Goal: Task Accomplishment & Management: Complete application form

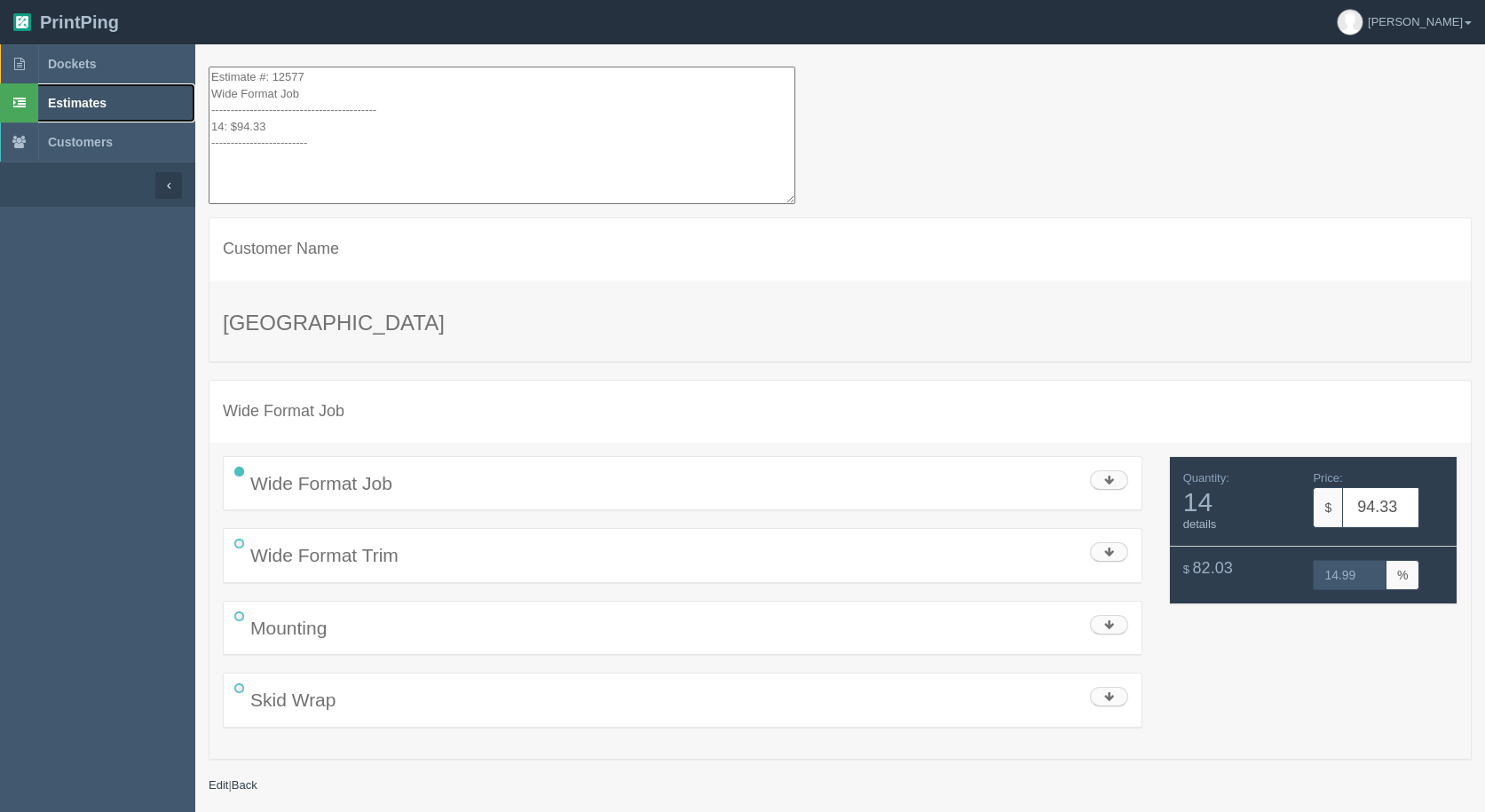
click at [104, 100] on span "Estimates" at bounding box center [77, 102] width 58 height 15
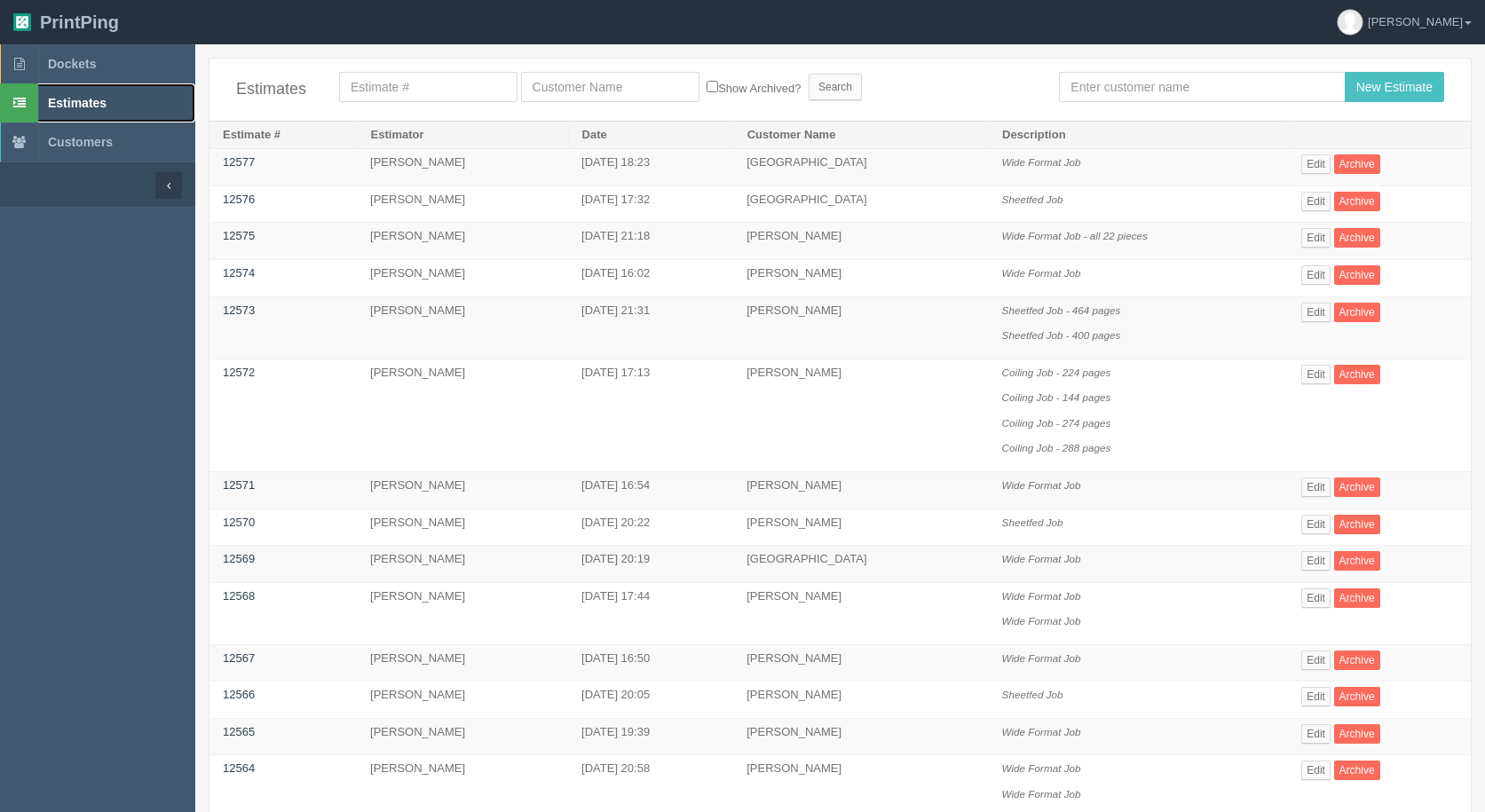
click at [87, 92] on link "Estimates" at bounding box center [97, 103] width 195 height 39
drag, startPoint x: 1134, startPoint y: 75, endPoint x: 1053, endPoint y: 85, distance: 81.6
click at [1128, 75] on input "text" at bounding box center [1201, 87] width 285 height 30
type input "[PERSON_NAME]"
click at [1392, 85] on input "New Estimate" at bounding box center [1394, 87] width 99 height 30
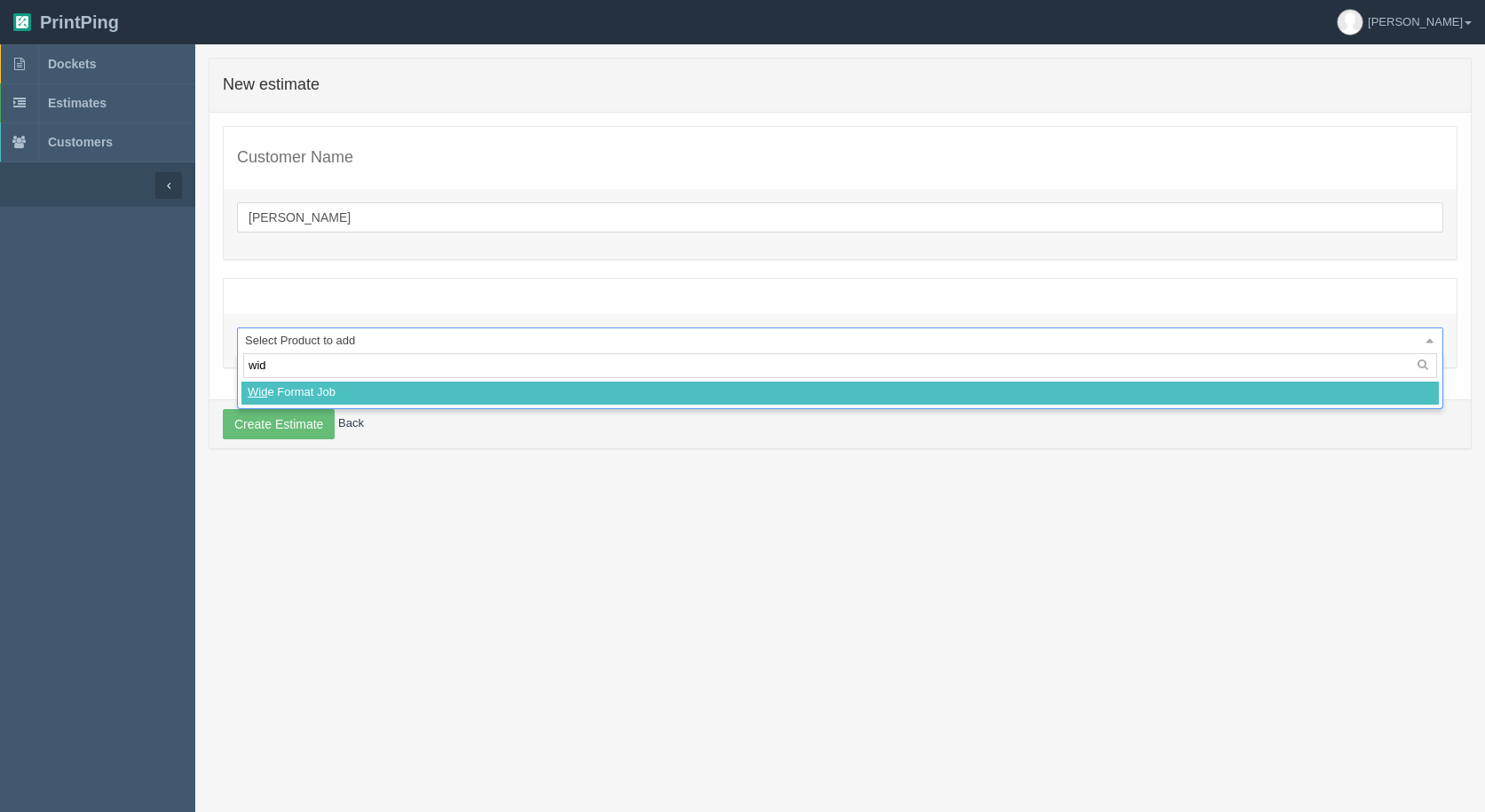
type input "wide"
select select
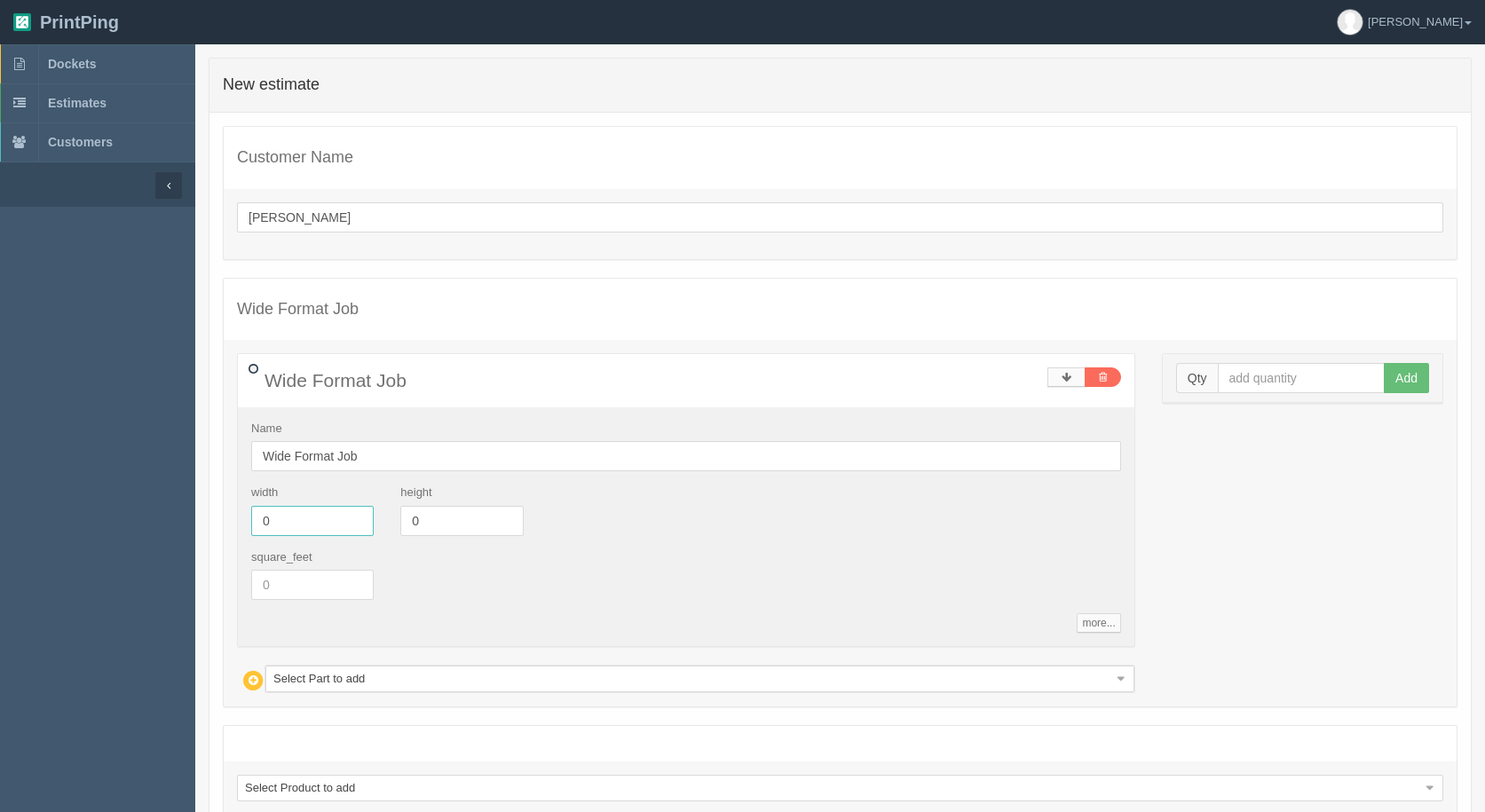
drag, startPoint x: 167, startPoint y: 505, endPoint x: 470, endPoint y: 556, distance: 307.3
click at [166, 505] on section "Dockets Estimates Customers" at bounding box center [742, 486] width 1485 height 883
type input "240"
type input "36"
click at [1322, 388] on input "text" at bounding box center [1301, 378] width 167 height 30
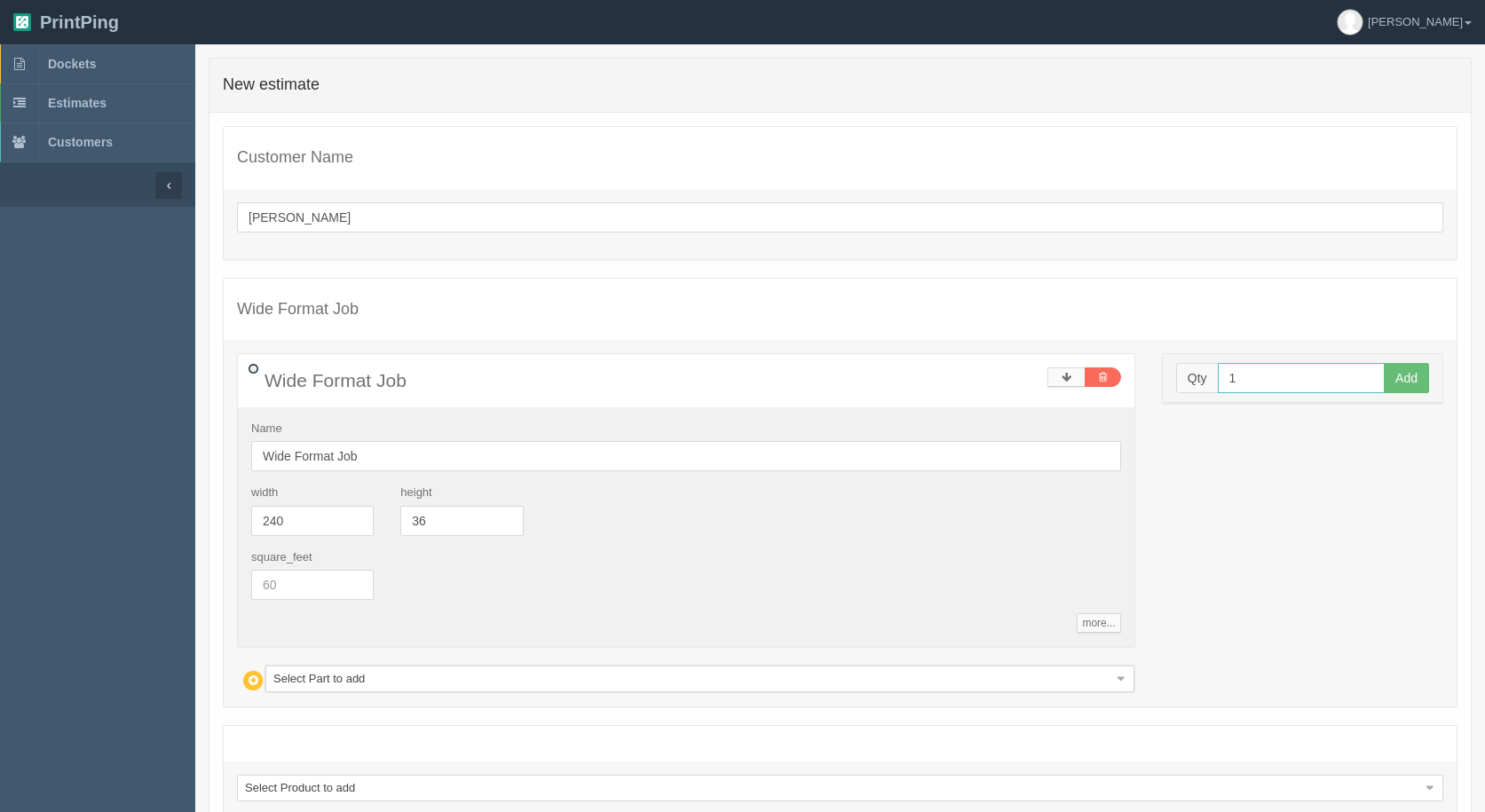
type input "1"
click at [1384, 363] on button "Add" at bounding box center [1406, 378] width 45 height 30
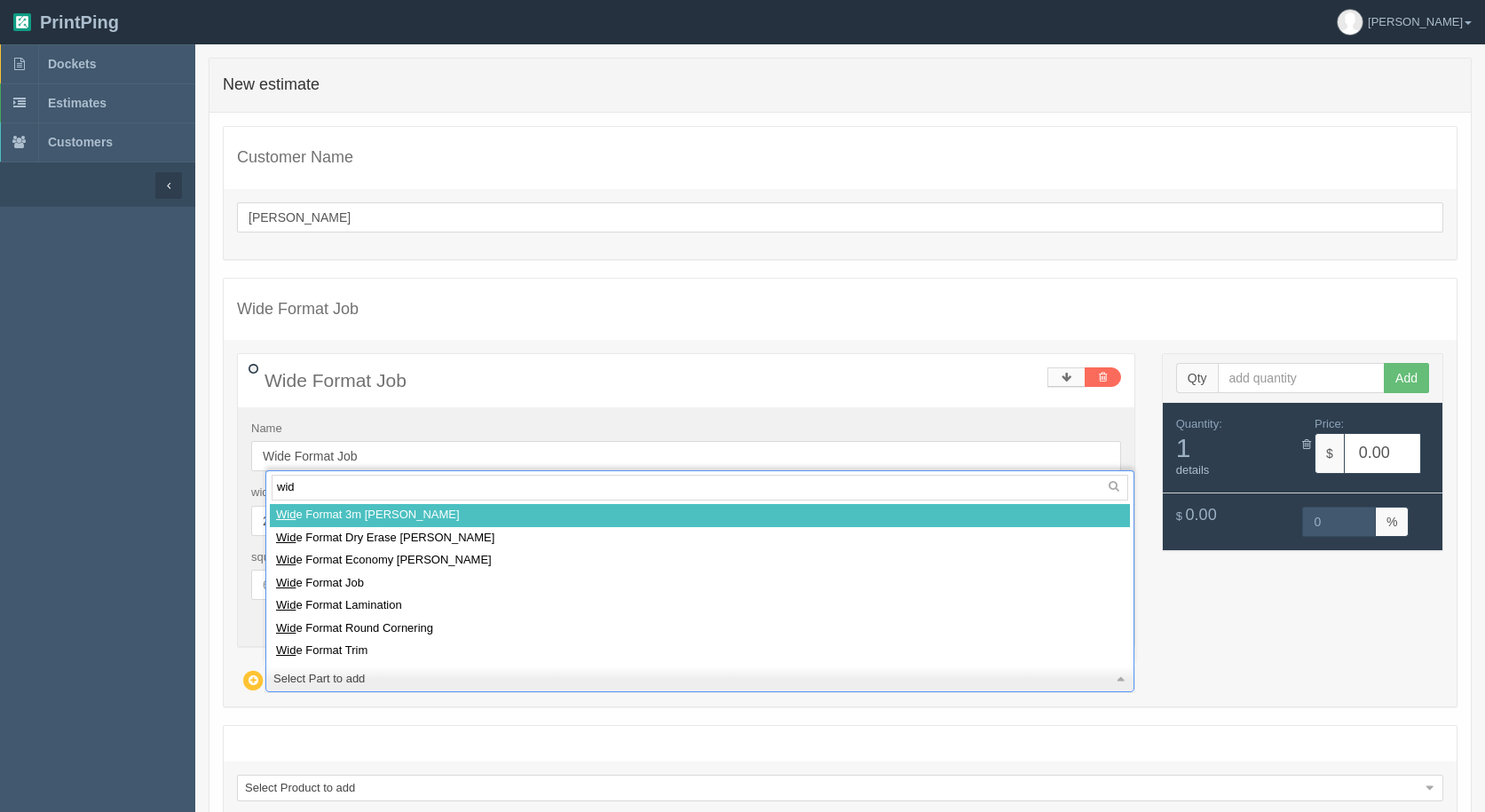
type input "wide"
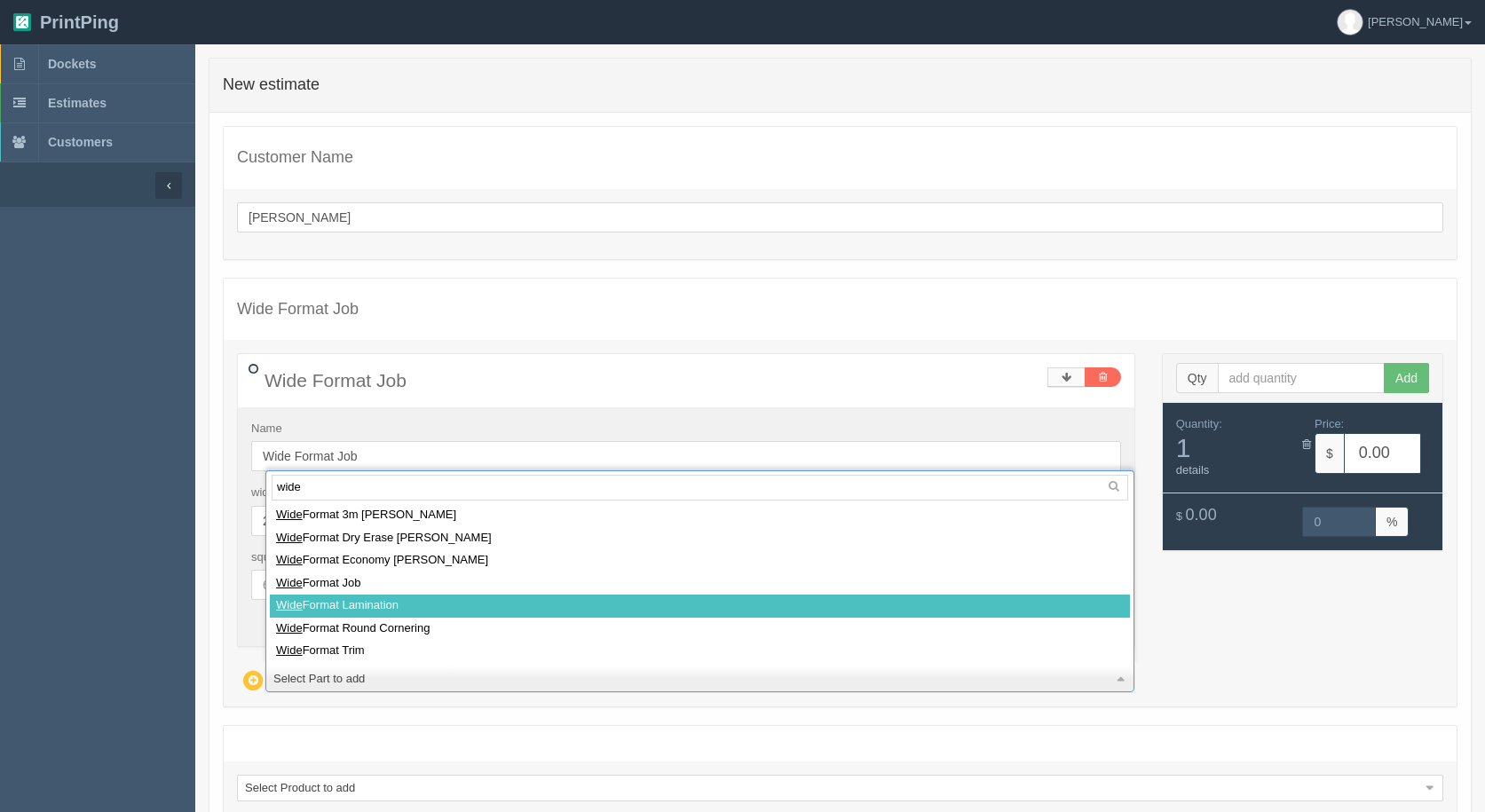
select select
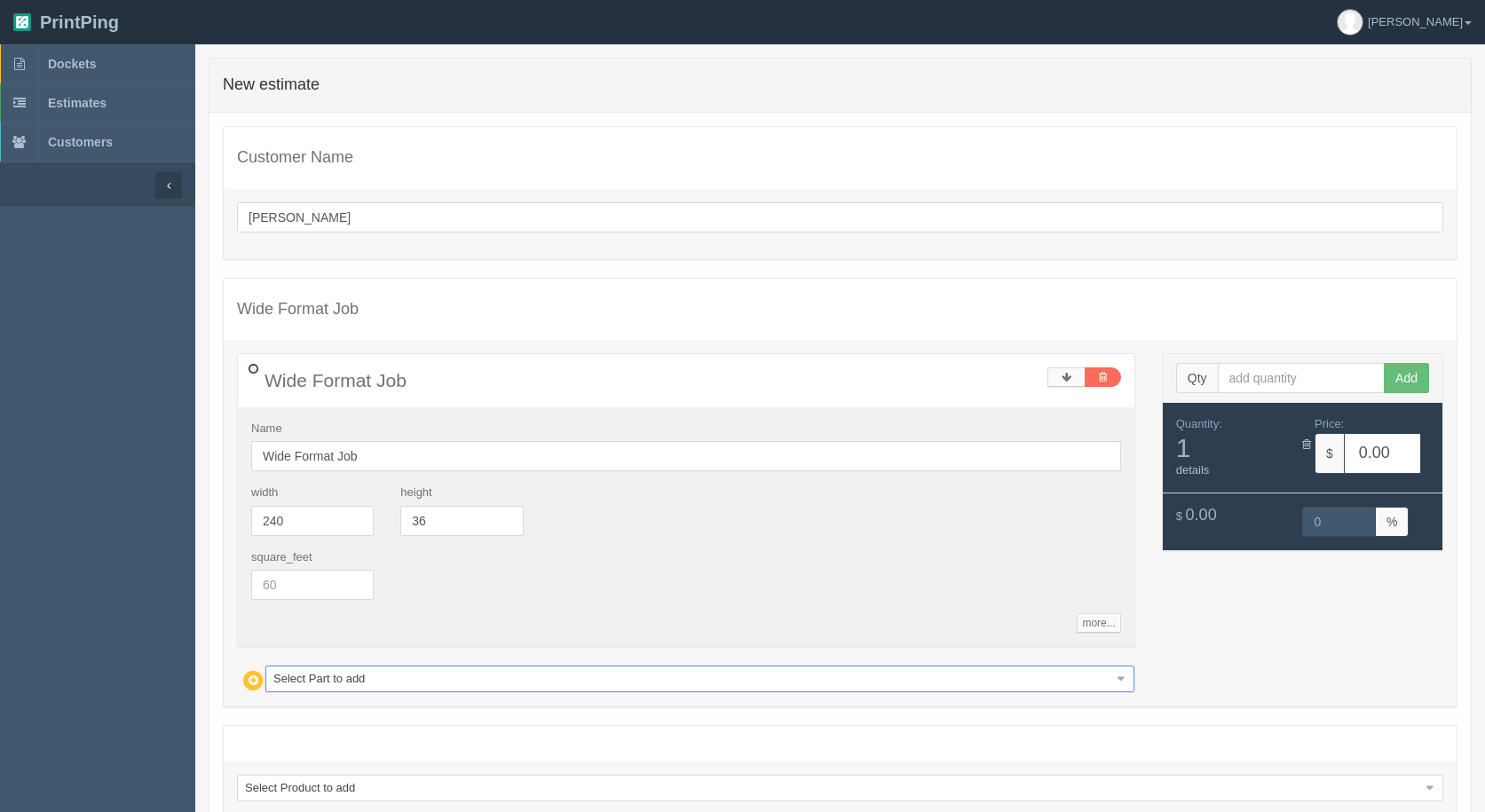
type input "115.84"
type input "15.00"
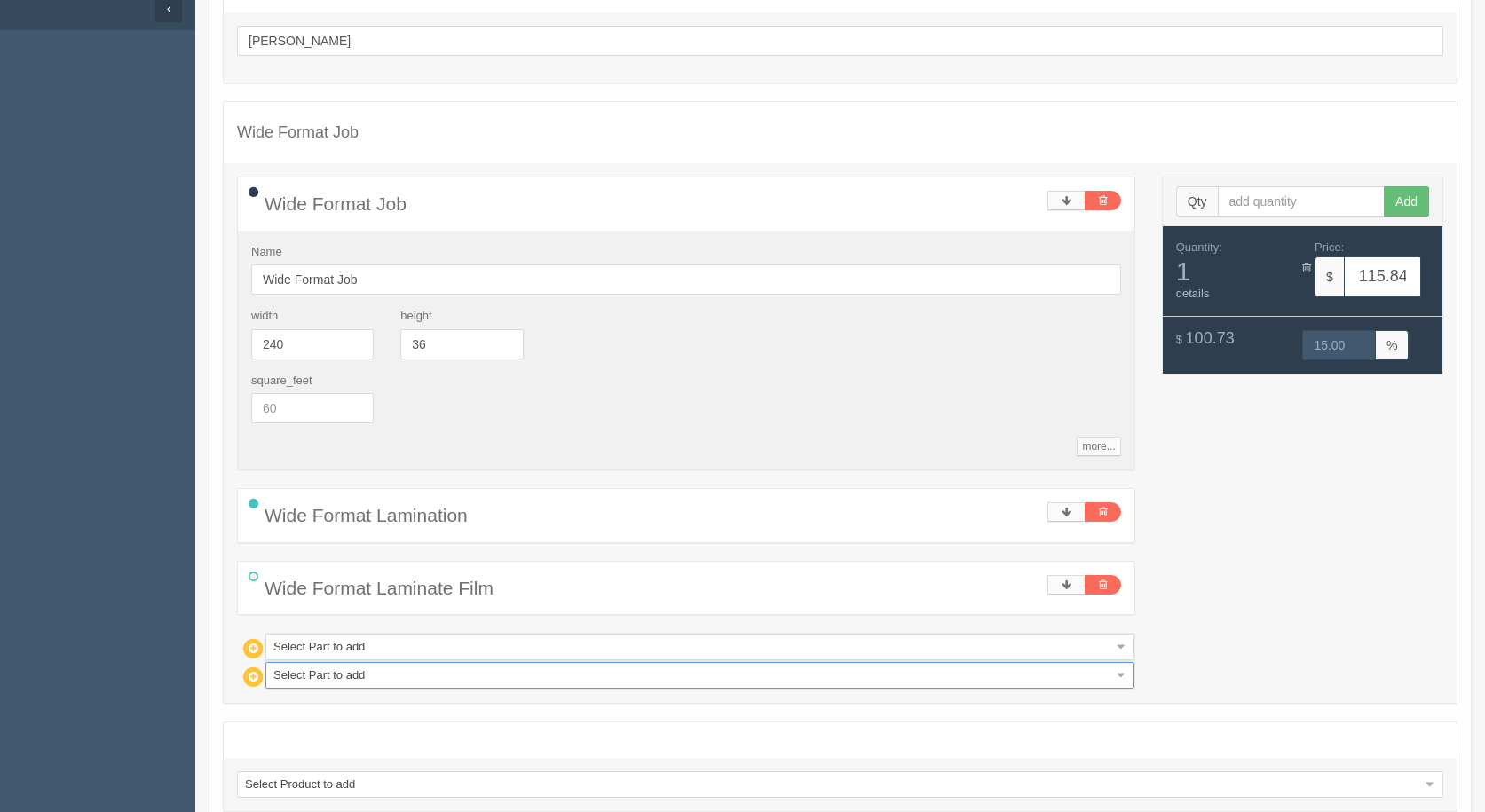
scroll to position [288, 0]
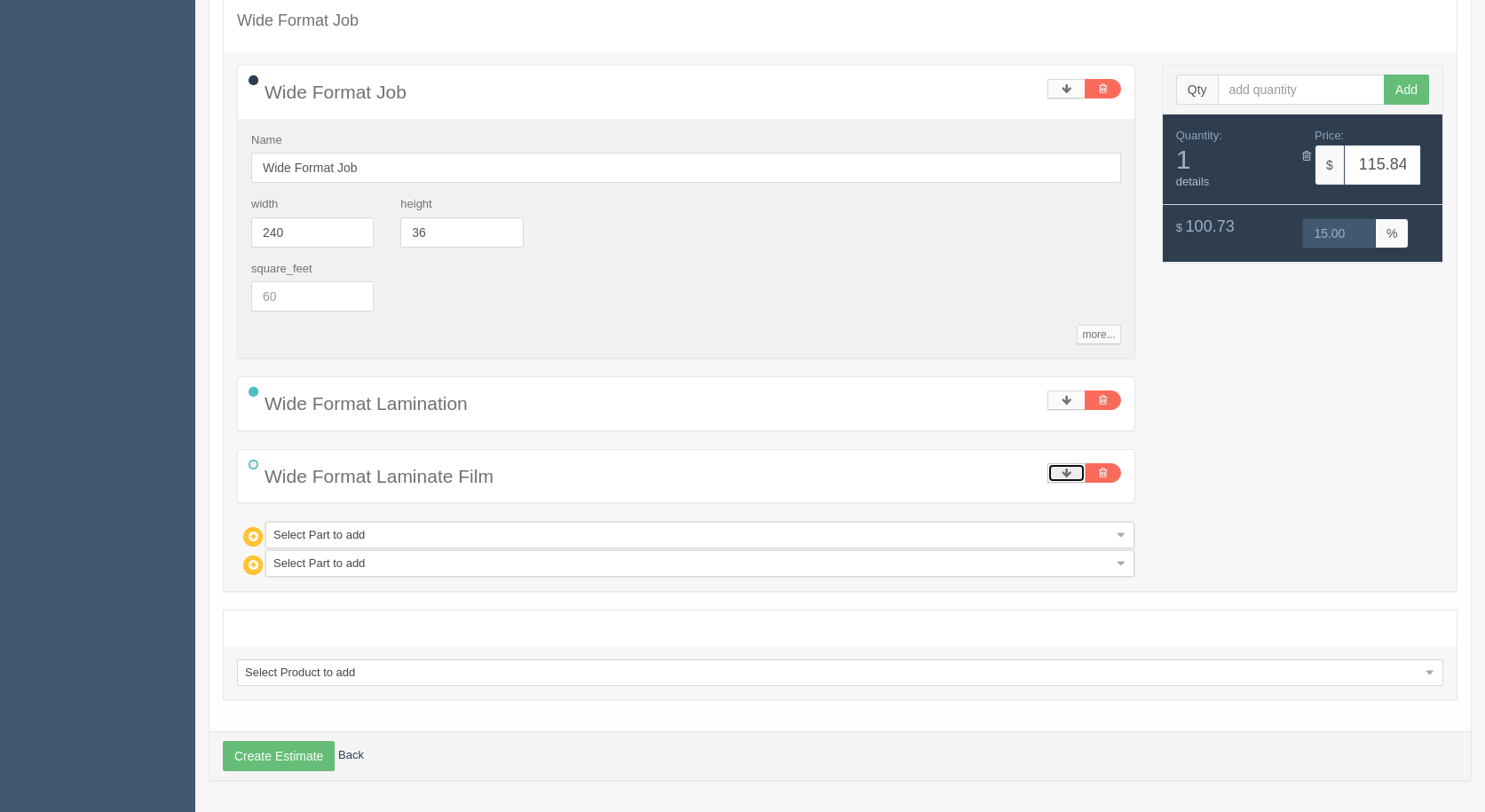
click at [1073, 468] on link at bounding box center [1065, 473] width 38 height 19
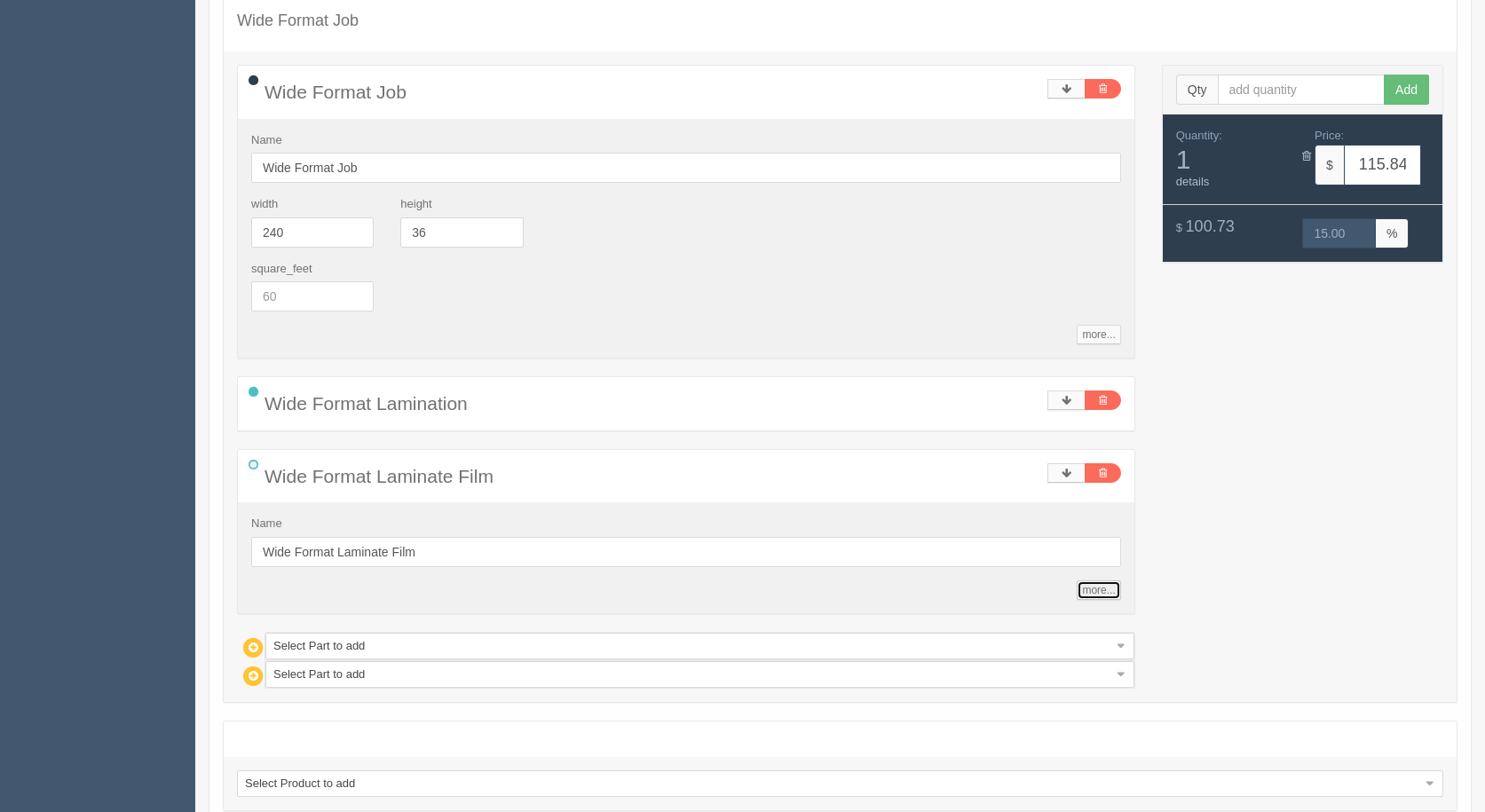
click at [1097, 590] on link "more..." at bounding box center [1097, 590] width 44 height 19
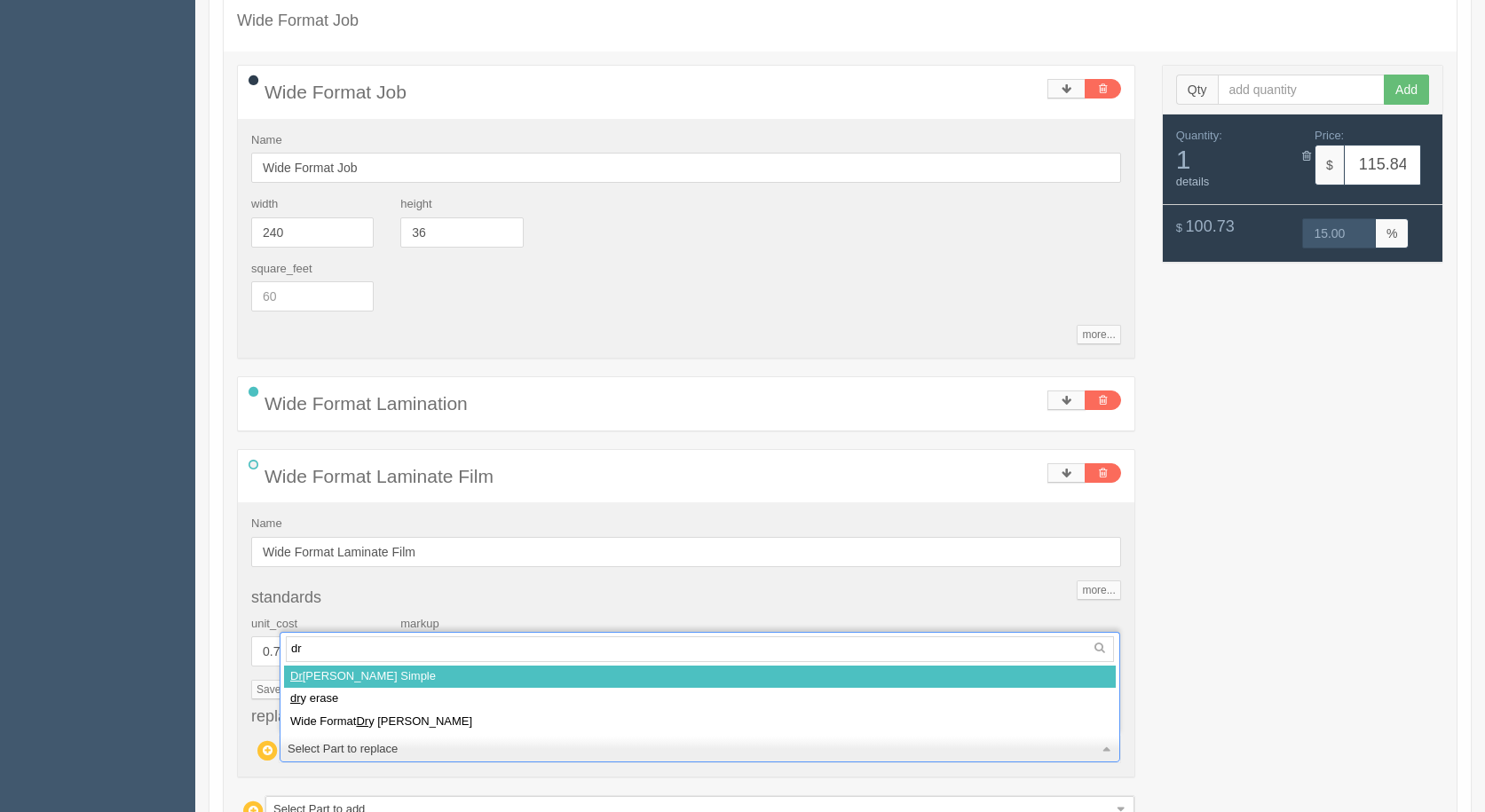
type input "dry"
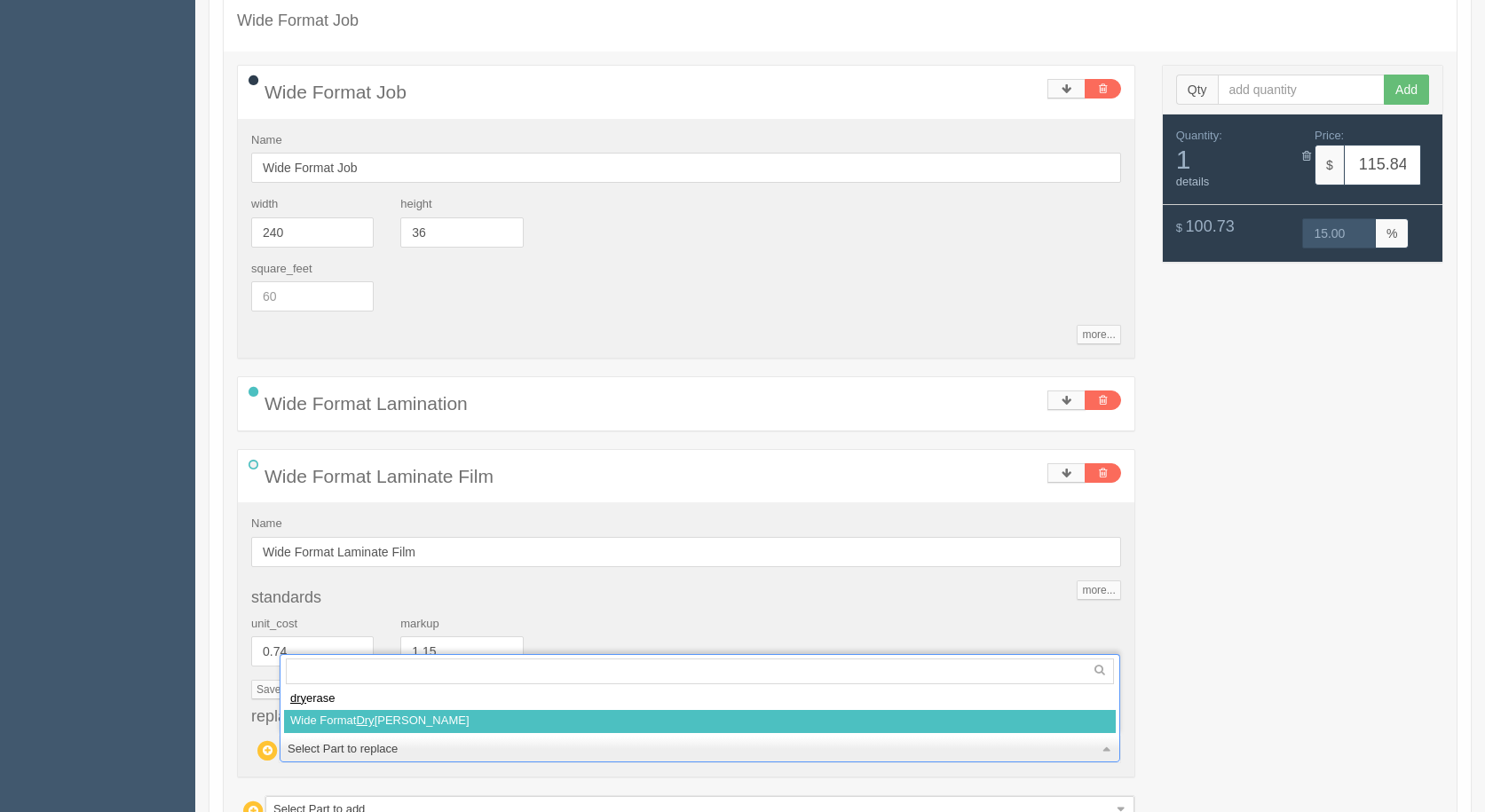
select select
type input "97.21"
type input "15.00"
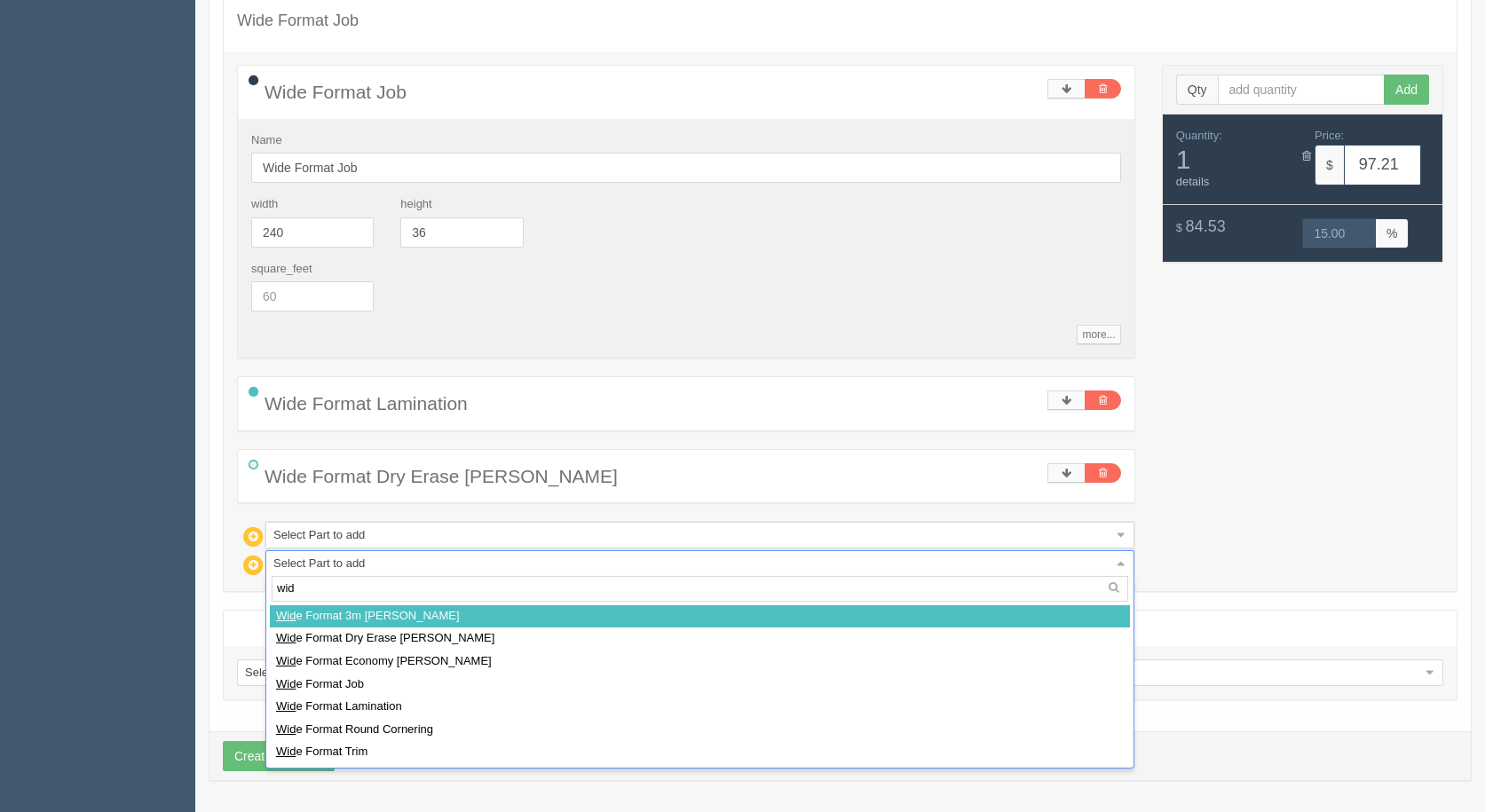
type input "wide"
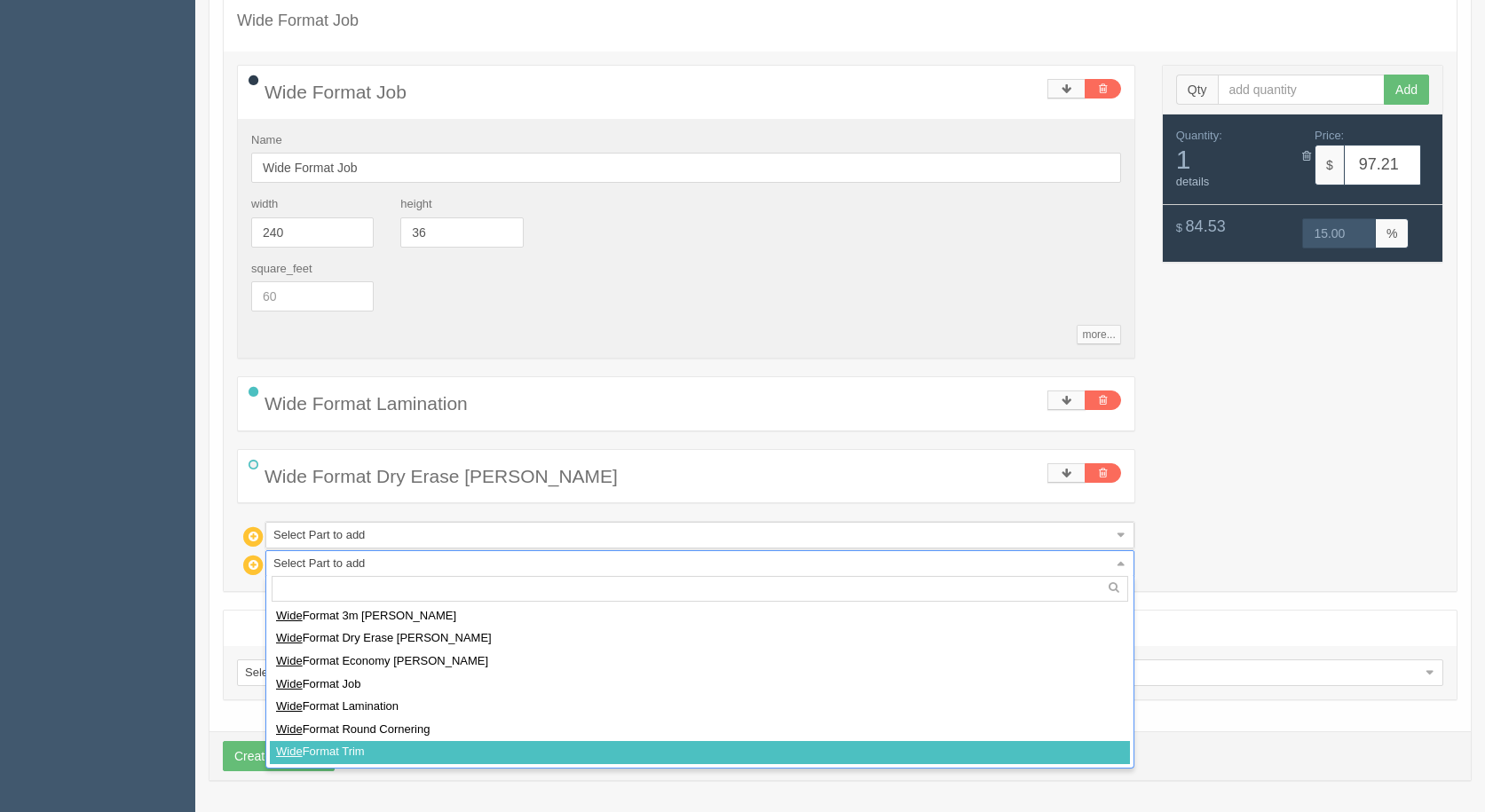
select select
type input "127.11"
type input "15.00"
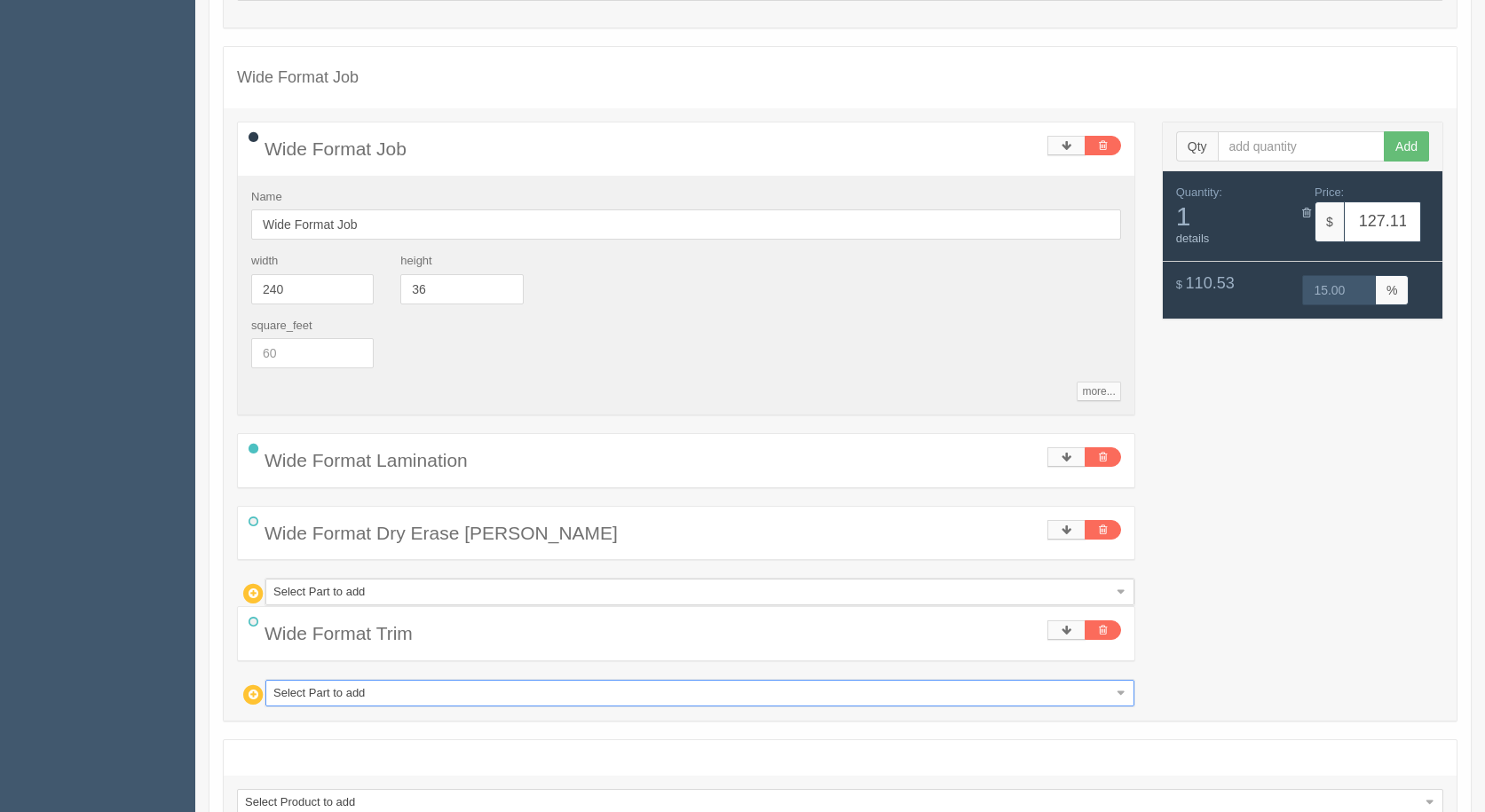
scroll to position [200, 0]
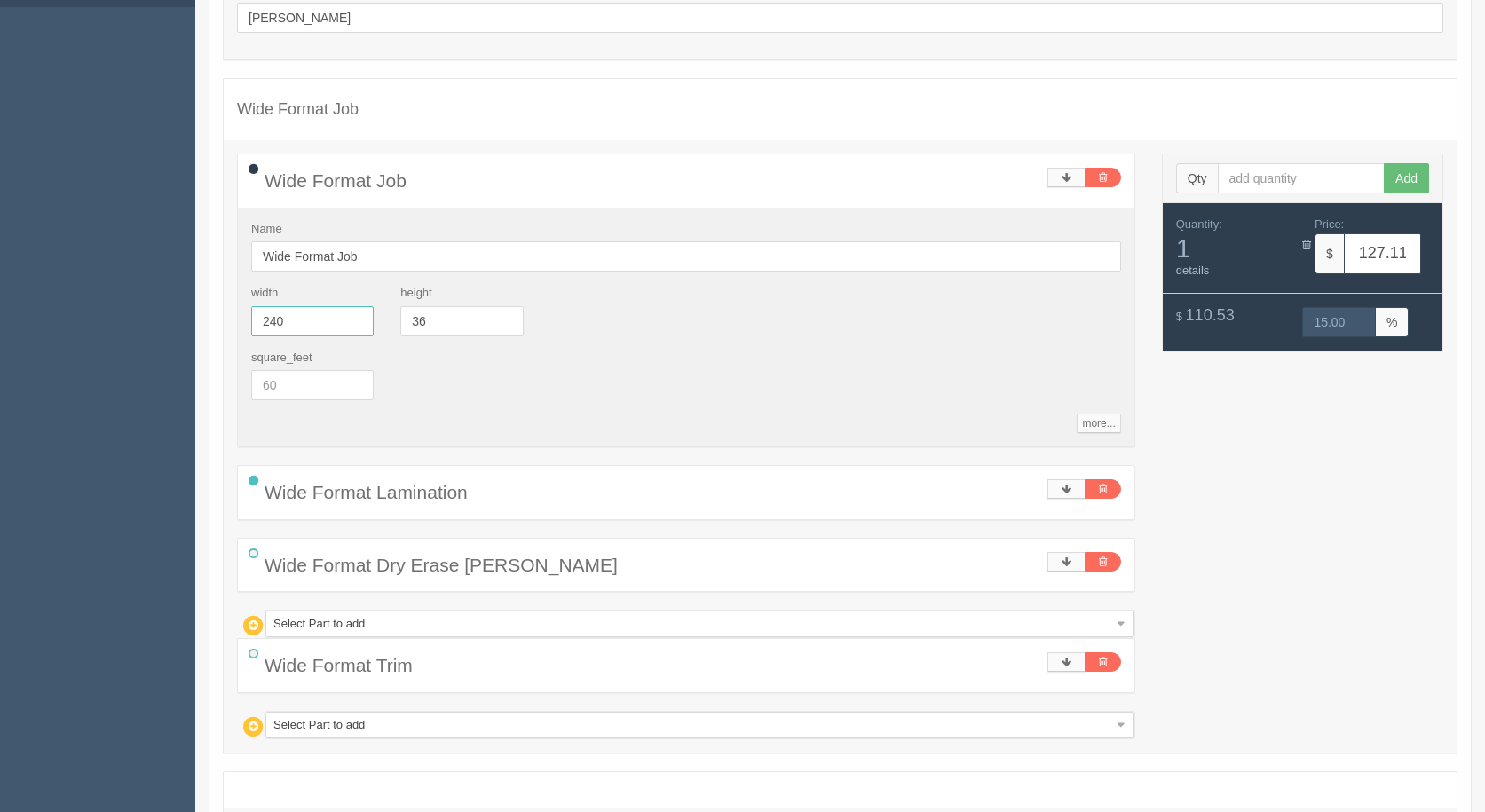
drag, startPoint x: 285, startPoint y: 322, endPoint x: 145, endPoint y: 284, distance: 145.1
click at [173, 294] on section "Dockets Estimates Customers" at bounding box center [742, 409] width 1485 height 1128
type input "24"
type input "17.20"
type input "15.05"
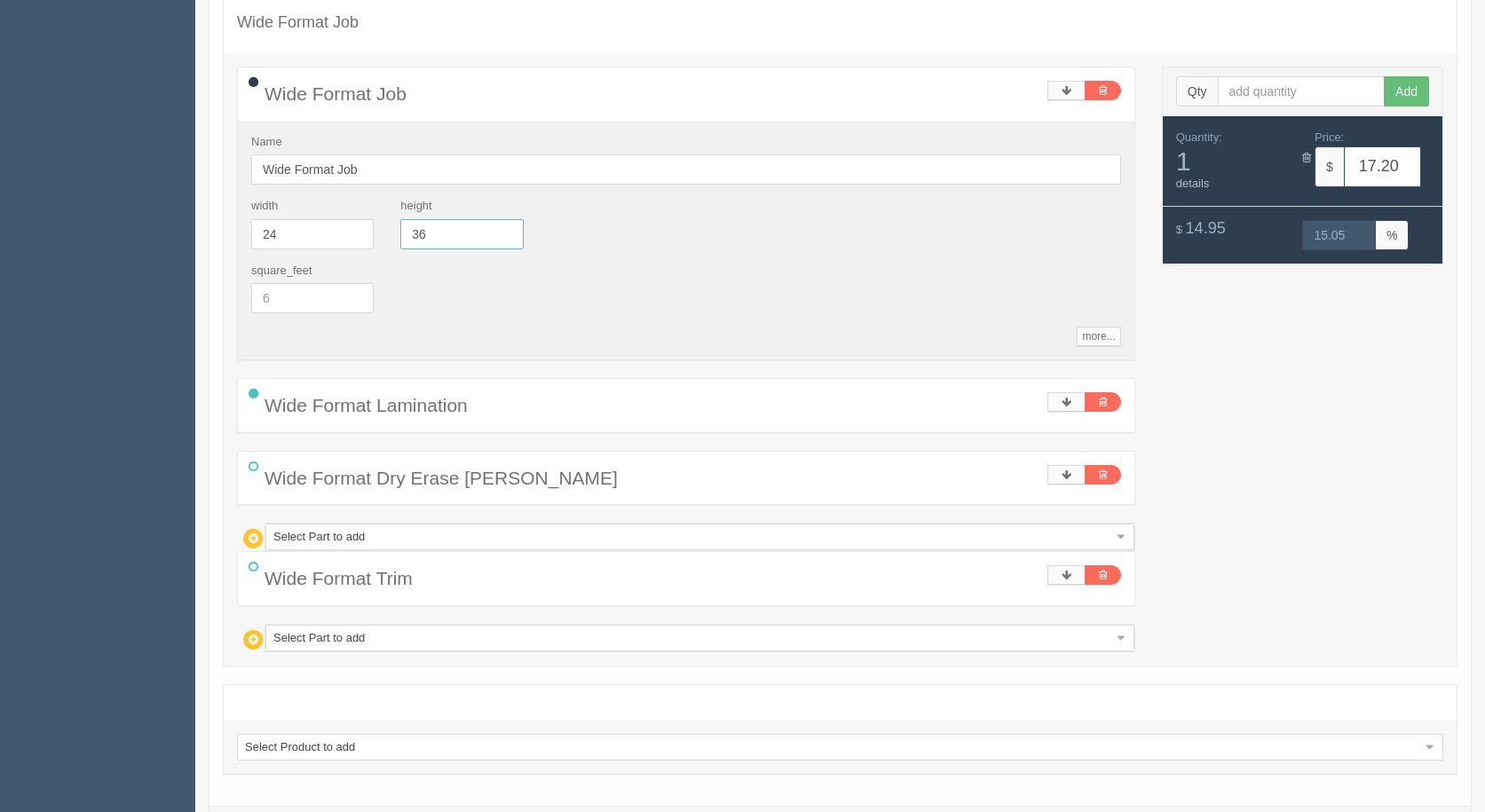
scroll to position [361, 0]
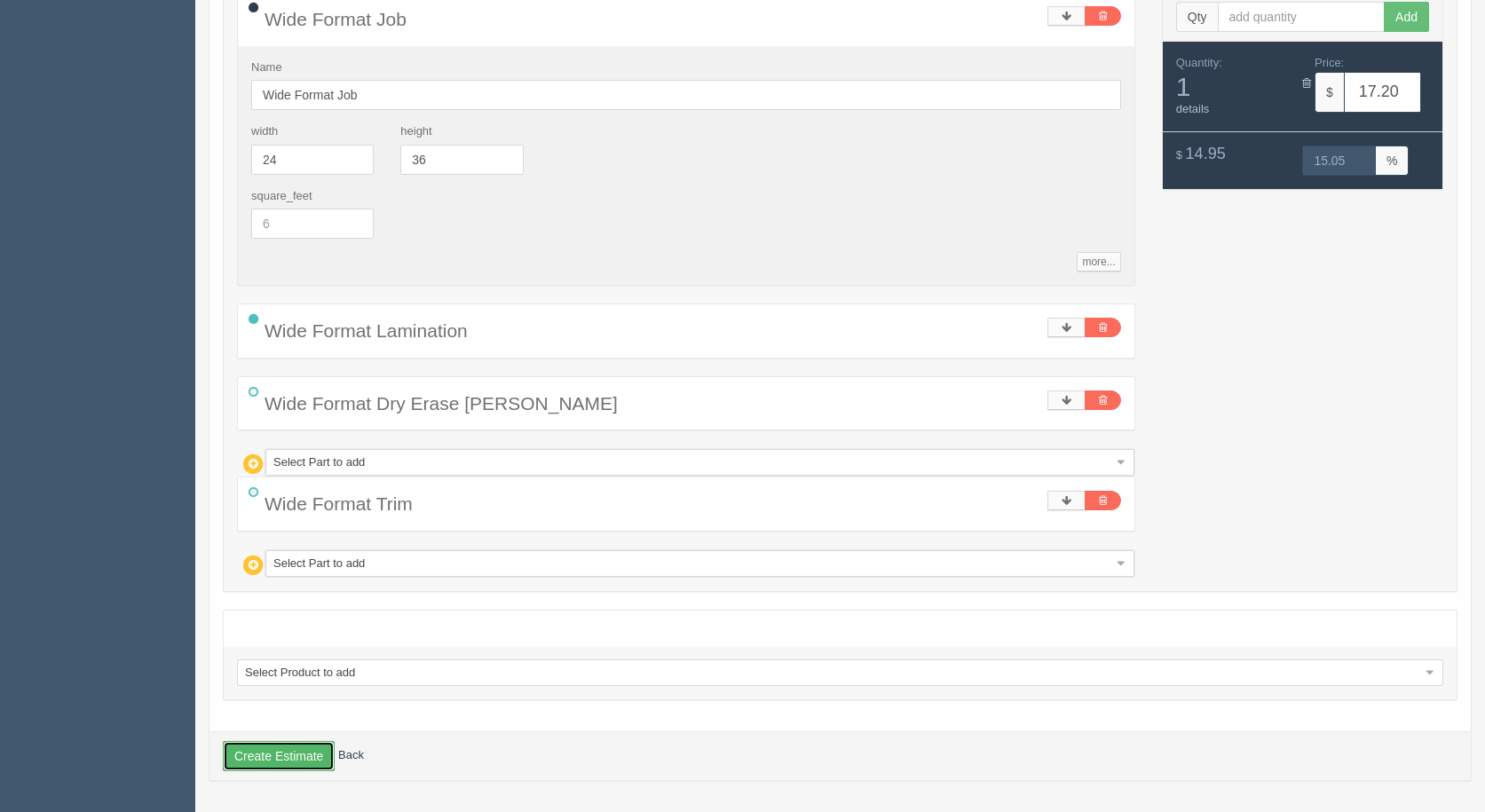
click at [268, 748] on button "Create Estimate" at bounding box center [278, 756] width 112 height 30
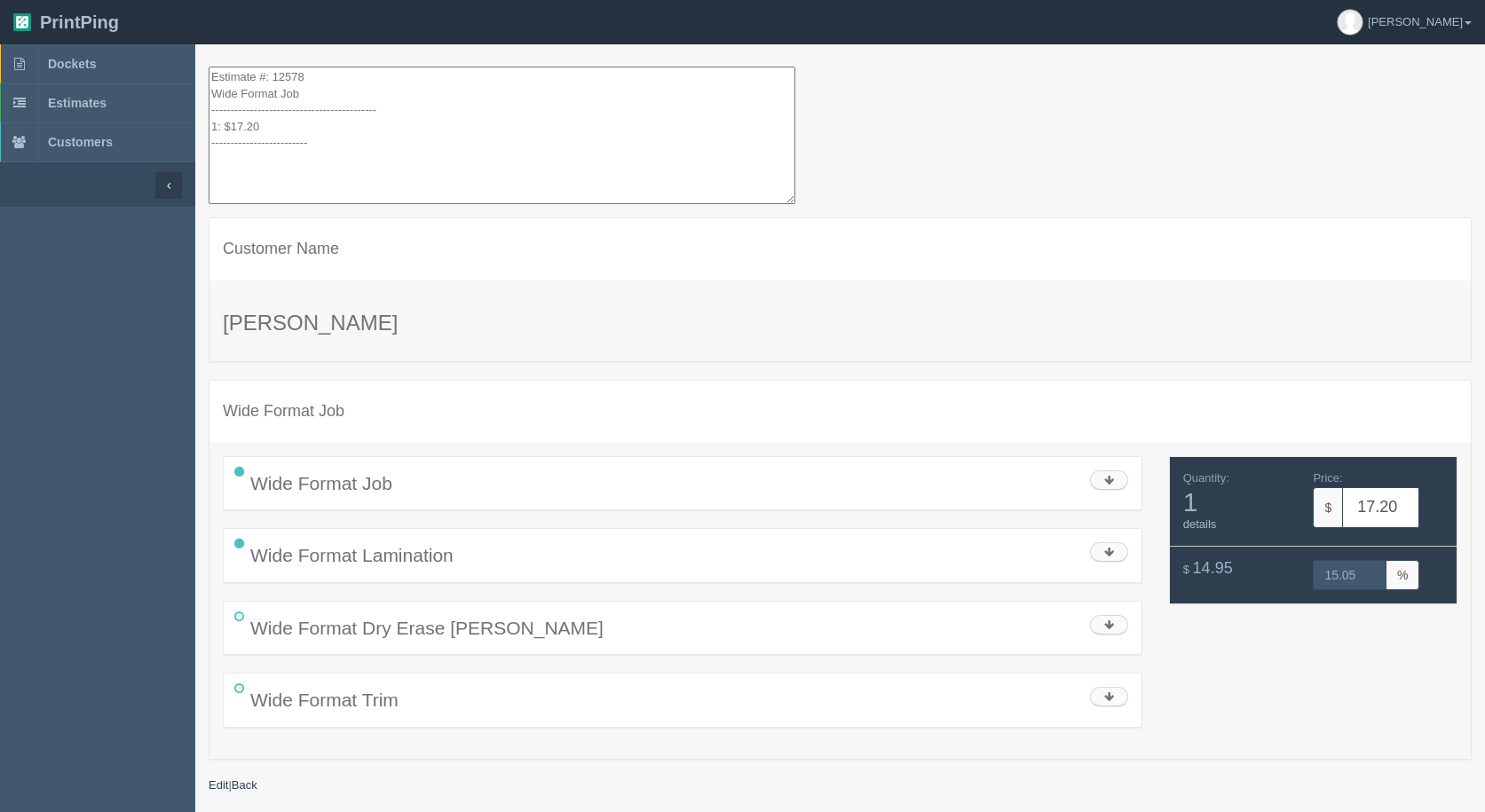
drag, startPoint x: 332, startPoint y: 128, endPoint x: 150, endPoint y: -46, distance: 251.8
click at [150, 0] on html "PrintPing [PERSON_NAME] Administration Edit account ( [EMAIL_ADDRESS][DOMAIN_NA…" at bounding box center [742, 427] width 1485 height 856
drag, startPoint x: 330, startPoint y: 151, endPoint x: 102, endPoint y: -77, distance: 322.4
click at [102, 0] on html "PrintPing [PERSON_NAME] Administration Edit account ( [EMAIL_ADDRESS][DOMAIN_NA…" at bounding box center [742, 427] width 1485 height 856
